Goal: Register for event/course

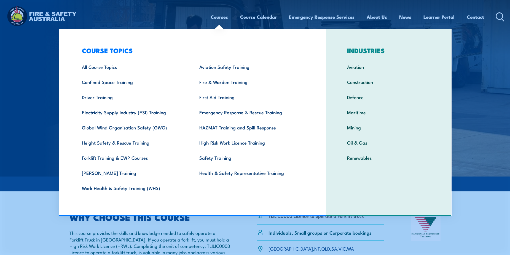
click at [219, 17] on link "Courses" at bounding box center [219, 17] width 17 height 15
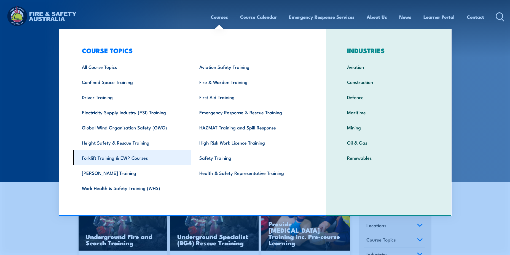
click at [107, 157] on link "Forklift Training & EWP Courses" at bounding box center [132, 157] width 118 height 15
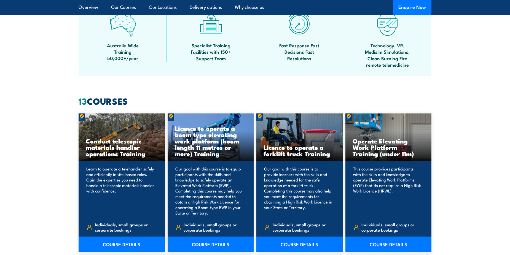
scroll to position [359, 0]
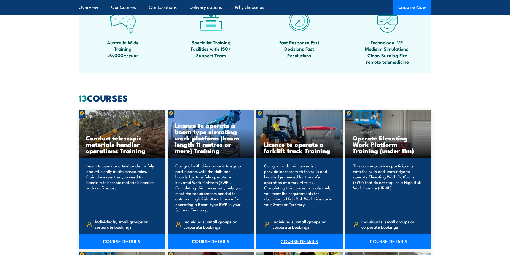
click at [301, 243] on link "COURSE DETAILS" at bounding box center [300, 241] width 86 height 15
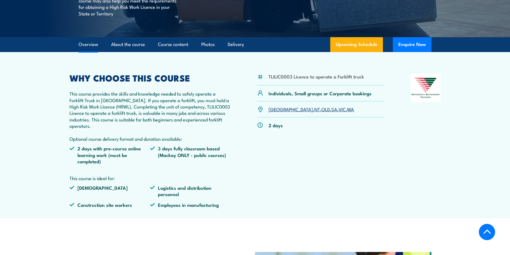
scroll to position [148, 0]
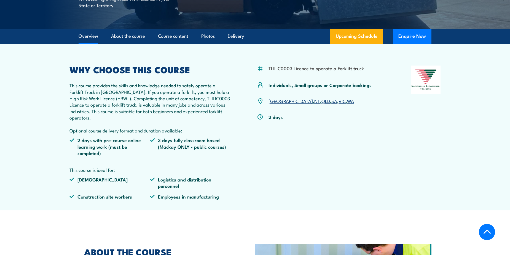
click at [332, 101] on link "SA" at bounding box center [335, 101] width 6 height 7
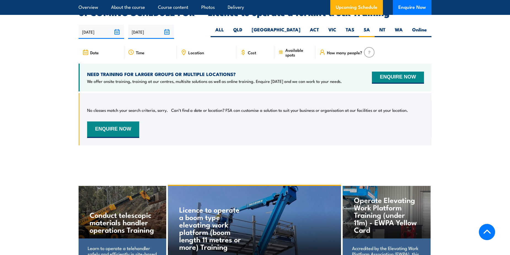
click at [249, 50] on span "Cost" at bounding box center [252, 52] width 8 height 5
click at [368, 47] on img at bounding box center [369, 52] width 11 height 10
click at [393, 72] on button "ENQUIRE NOW" at bounding box center [398, 78] width 52 height 12
